Goal: Task Accomplishment & Management: Use online tool/utility

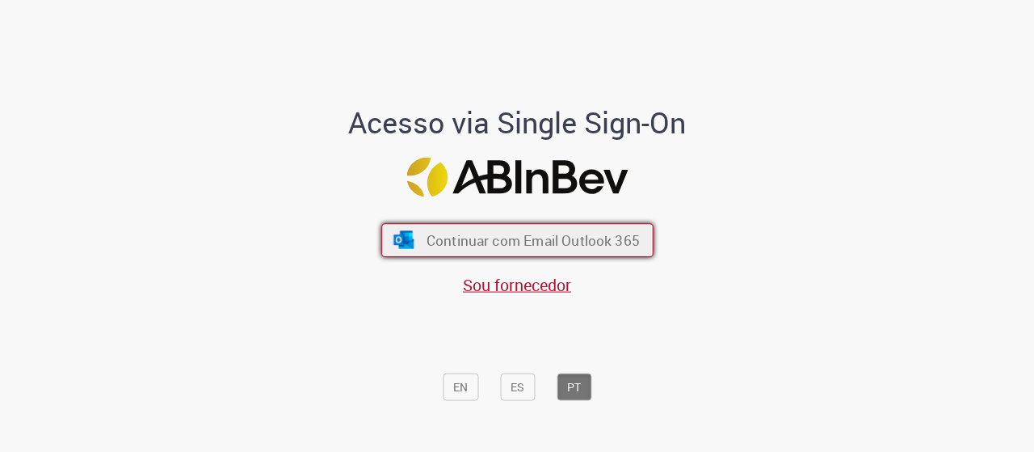
click at [448, 234] on span "Continuar com Email Outlook 365" at bounding box center [532, 239] width 213 height 19
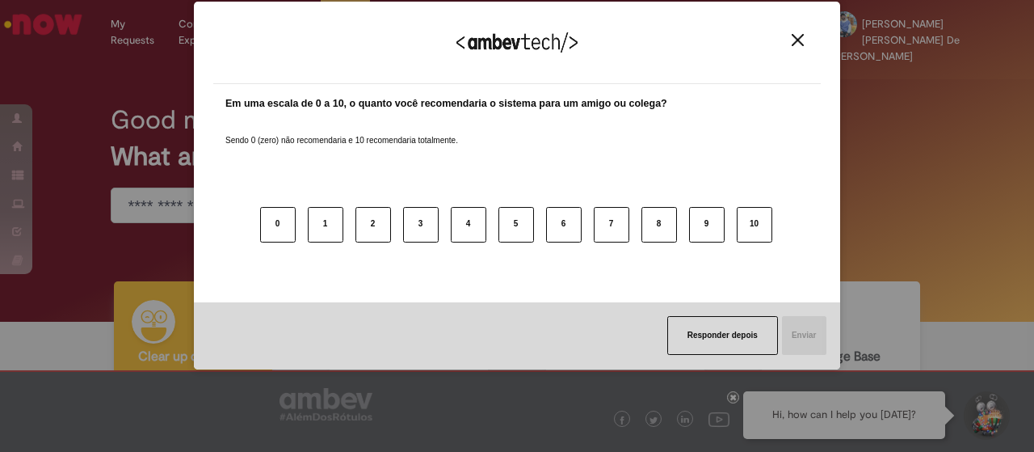
click at [118, 56] on div "Agradecemos seu feedback! Em uma escala de 0 a 10, o quanto você recomendaria o…" at bounding box center [517, 226] width 1034 height 452
click at [799, 41] on img "Close" at bounding box center [798, 40] width 12 height 12
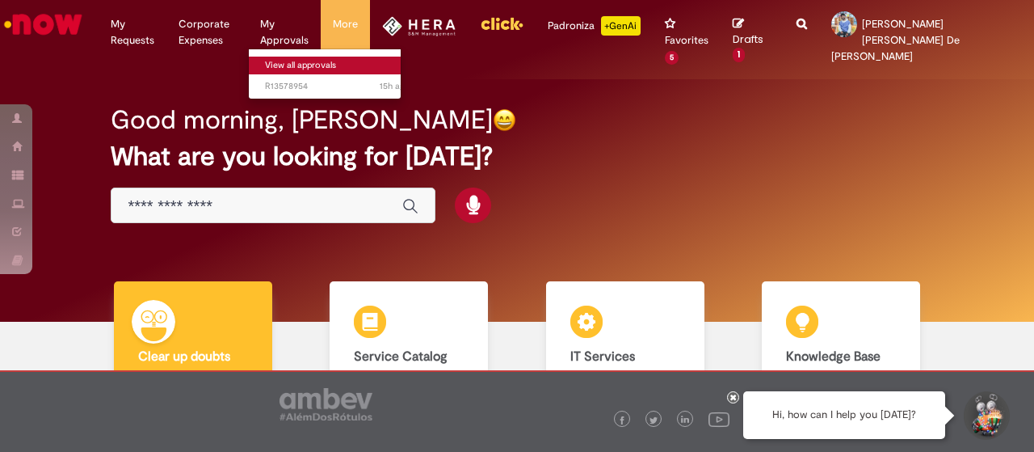
click at [326, 73] on link "View all approvals" at bounding box center [338, 66] width 178 height 18
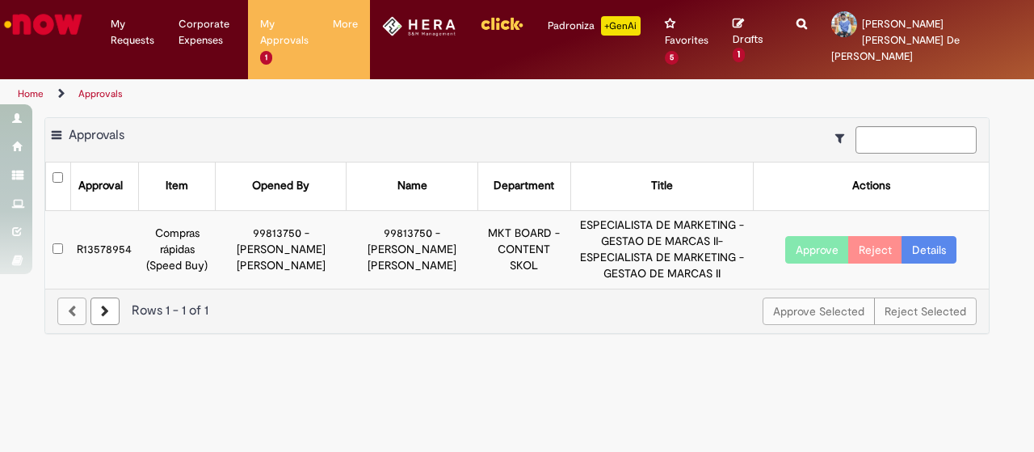
click at [810, 236] on button "Approve" at bounding box center [817, 249] width 64 height 27
